Goal: Check status: Check status

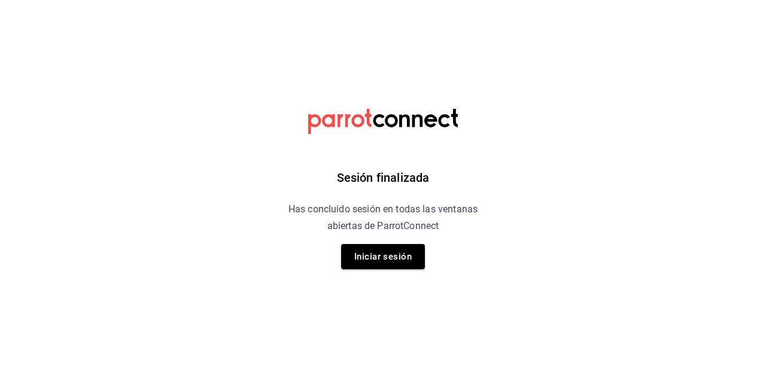
click at [409, 260] on button "Iniciar sesión" at bounding box center [383, 256] width 84 height 25
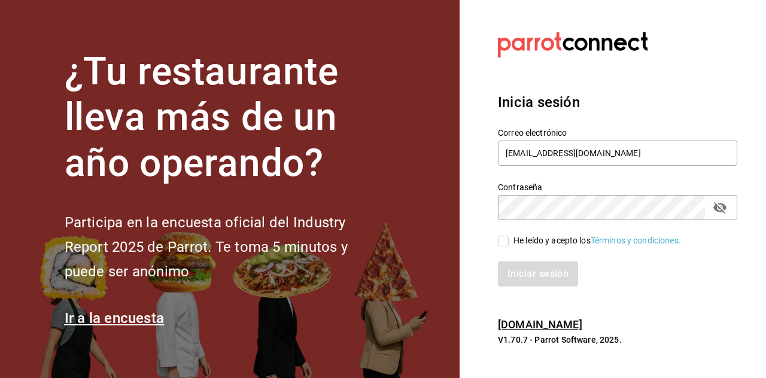
click at [505, 241] on input "He leído y acepto los Términos y condiciones." at bounding box center [503, 241] width 11 height 11
checkbox input "true"
click at [535, 276] on button "Iniciar sesión" at bounding box center [538, 274] width 81 height 25
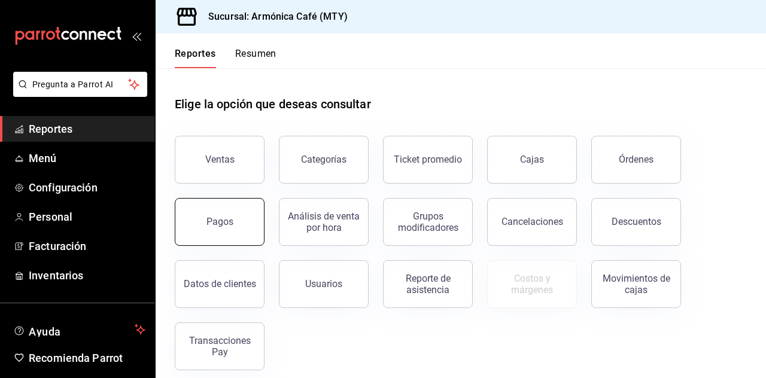
click at [236, 206] on button "Pagos" at bounding box center [220, 222] width 90 height 48
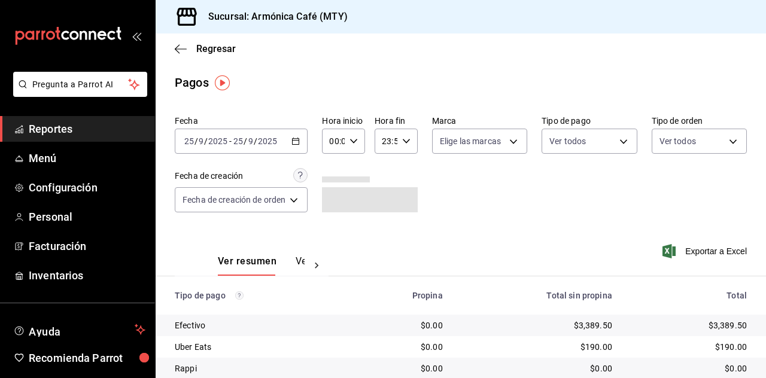
click at [294, 136] on div "[DATE] [DATE] - [DATE] [DATE]" at bounding box center [241, 141] width 133 height 25
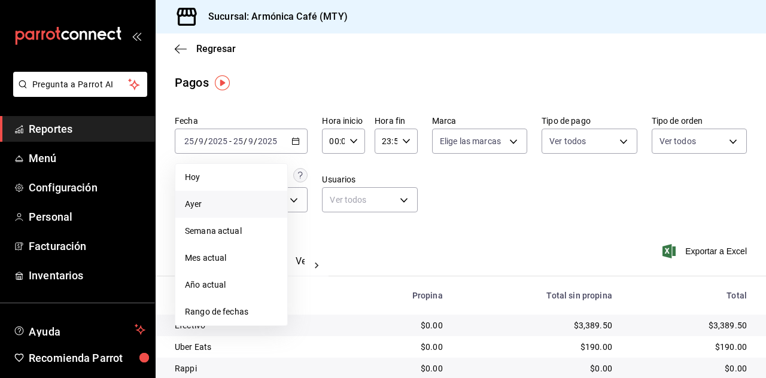
click at [241, 208] on span "Ayer" at bounding box center [231, 204] width 93 height 13
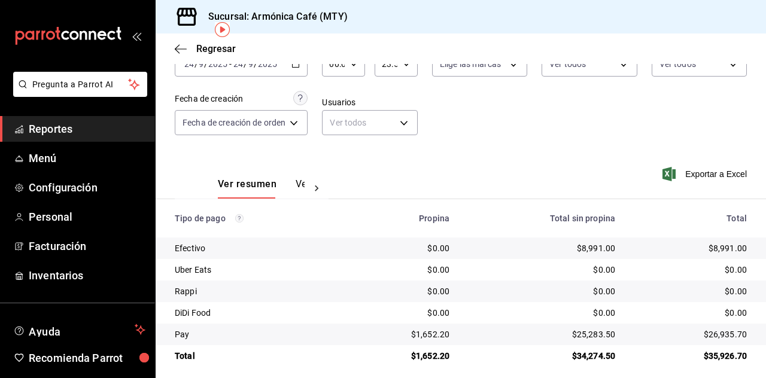
scroll to position [85, 0]
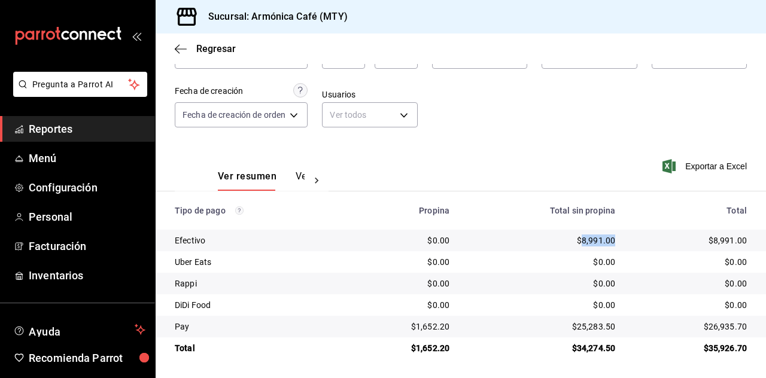
drag, startPoint x: 576, startPoint y: 239, endPoint x: 613, endPoint y: 238, distance: 37.1
click at [613, 238] on td "$8,991.00" at bounding box center [542, 241] width 166 height 22
copy div "8,991.00"
drag, startPoint x: 569, startPoint y: 323, endPoint x: 606, endPoint y: 327, distance: 37.4
click at [606, 327] on div "$25,283.50" at bounding box center [542, 327] width 147 height 12
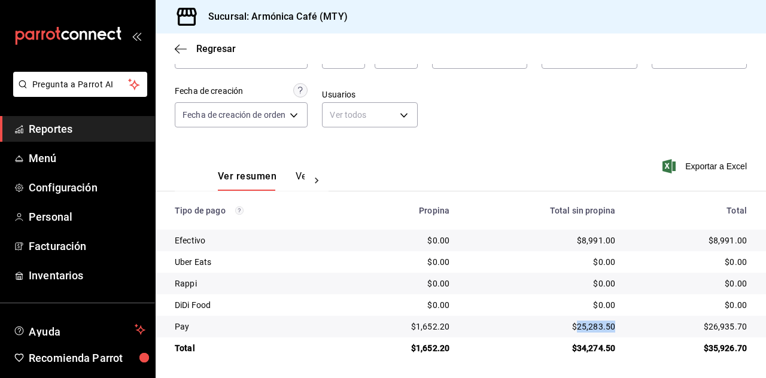
copy div "25,283.50"
click at [413, 332] on div "$1,652.20" at bounding box center [403, 327] width 94 height 12
drag, startPoint x: 414, startPoint y: 324, endPoint x: 446, endPoint y: 330, distance: 33.0
click at [446, 330] on td "$1,652.20" at bounding box center [402, 327] width 113 height 22
copy div "1,652.20"
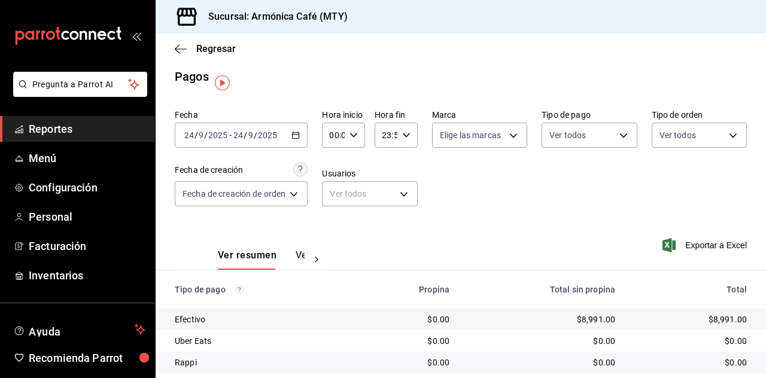
scroll to position [0, 0]
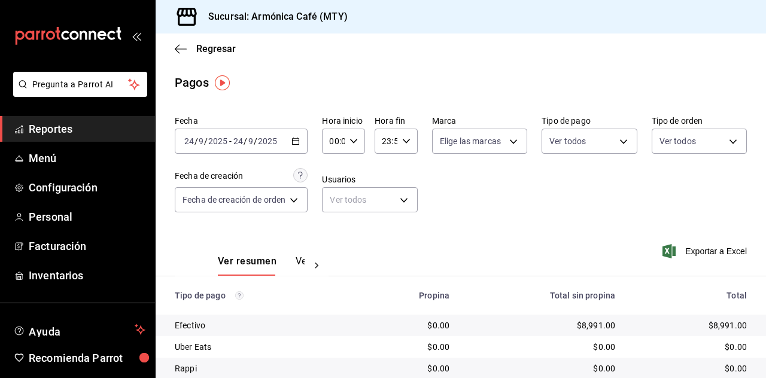
click at [280, 152] on div "[DATE] [DATE] - [DATE] [DATE]" at bounding box center [241, 141] width 133 height 25
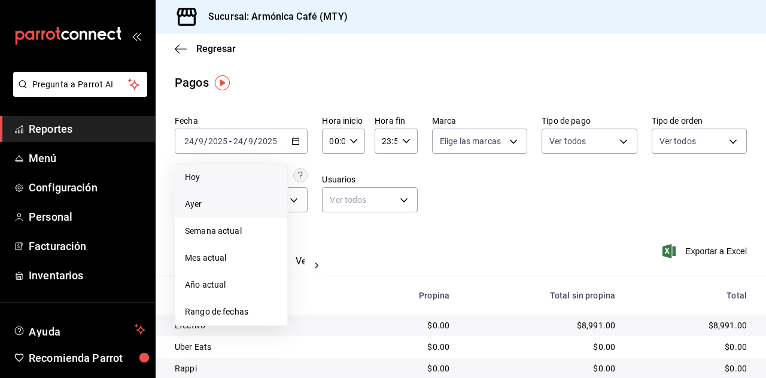
click at [226, 187] on li "Hoy" at bounding box center [231, 177] width 112 height 27
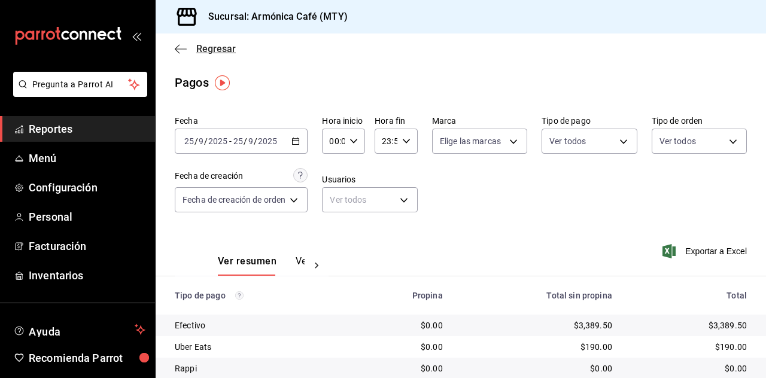
click at [199, 44] on span "Regresar" at bounding box center [215, 48] width 39 height 11
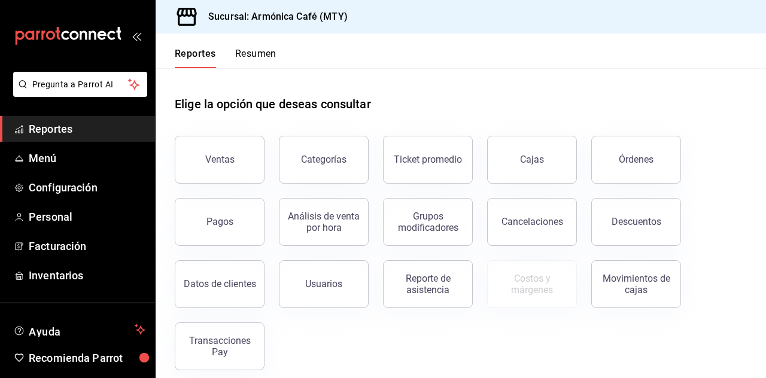
click at [242, 329] on button "Transacciones Pay" at bounding box center [220, 347] width 90 height 48
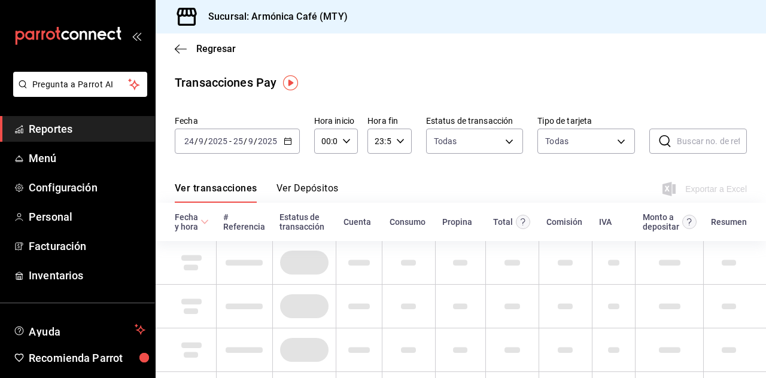
click at [266, 141] on input "2025" at bounding box center [267, 141] width 20 height 10
click at [311, 188] on button "Ver Depósitos" at bounding box center [307, 193] width 62 height 20
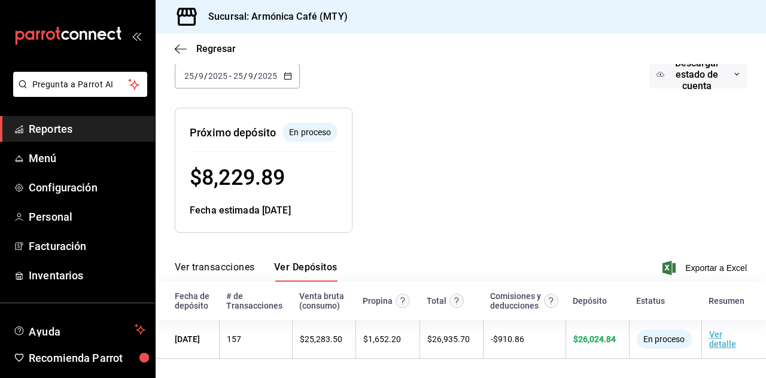
scroll to position [102, 0]
click at [214, 44] on span "Regresar" at bounding box center [215, 48] width 39 height 11
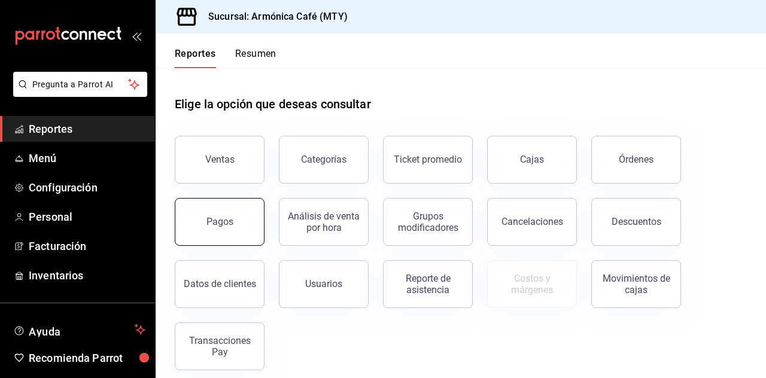
click at [226, 208] on button "Pagos" at bounding box center [220, 222] width 90 height 48
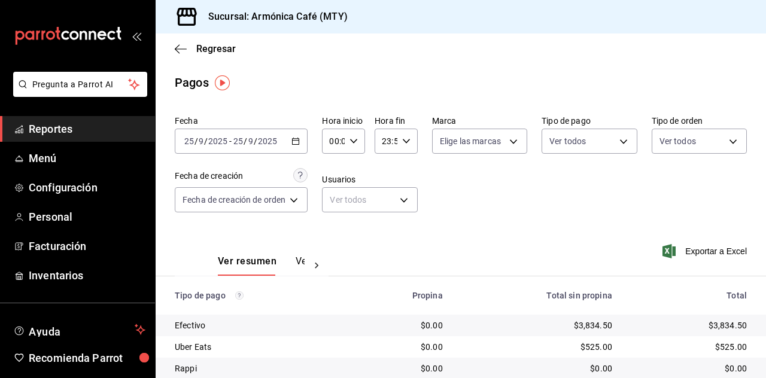
click at [286, 144] on div "[DATE] [DATE] - [DATE] [DATE]" at bounding box center [241, 141] width 133 height 25
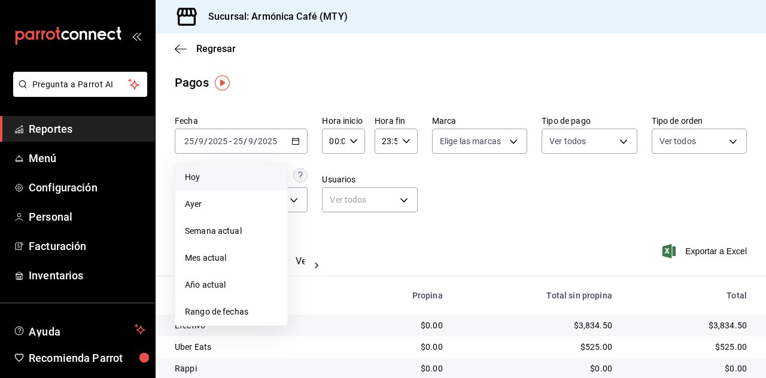
click at [248, 175] on span "Hoy" at bounding box center [231, 177] width 93 height 13
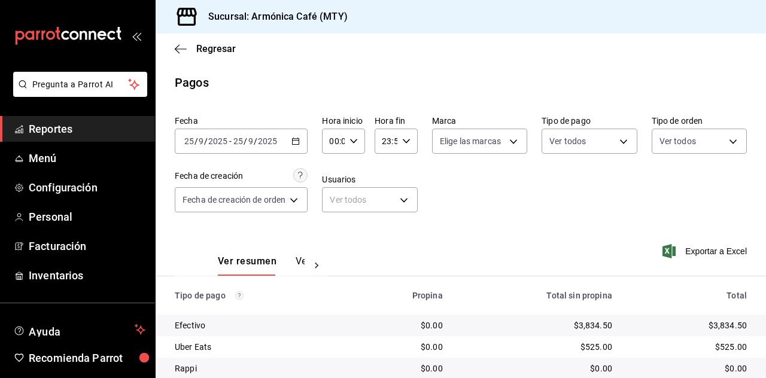
scroll to position [85, 0]
